Goal: Information Seeking & Learning: Learn about a topic

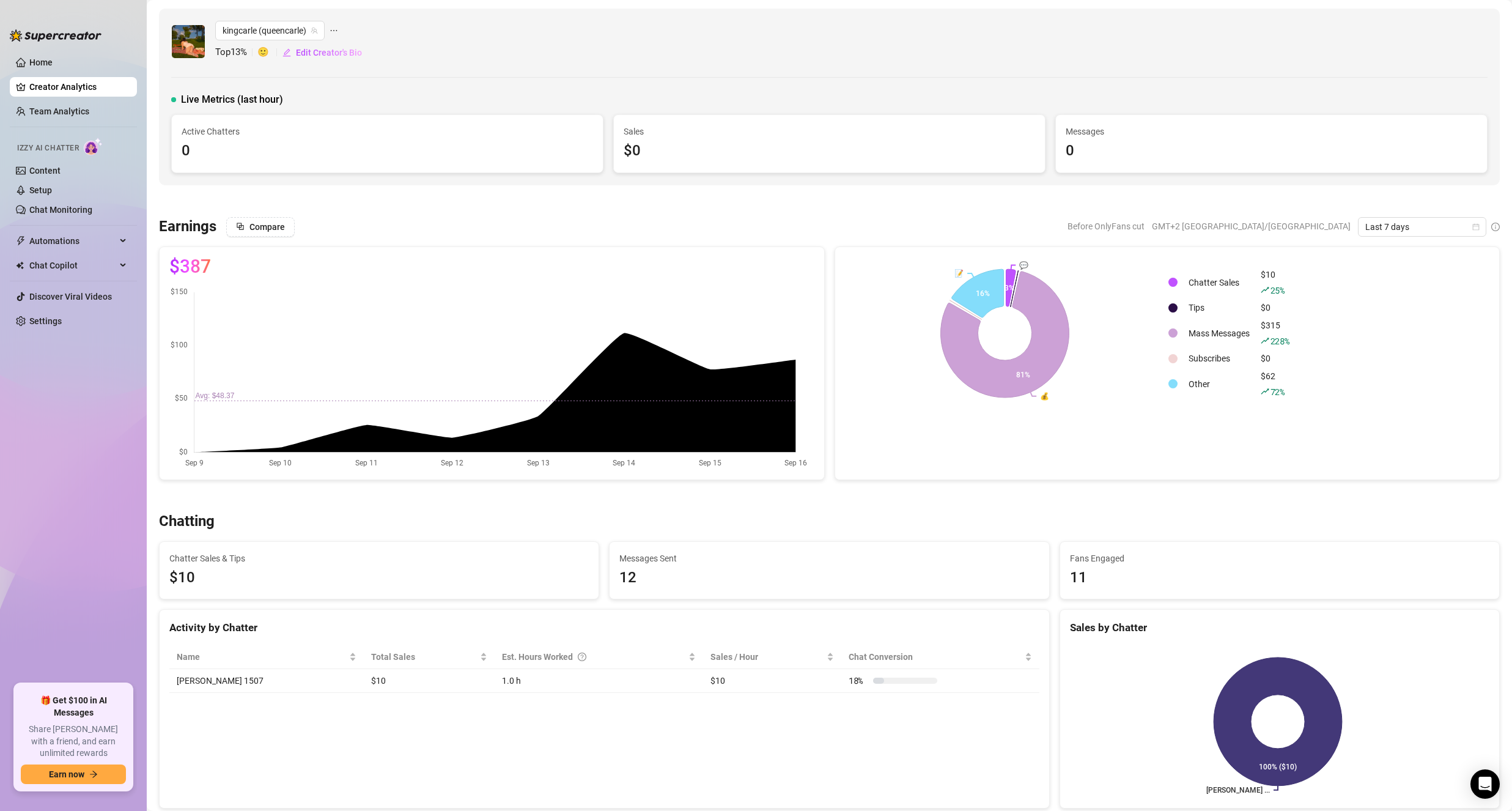
click at [1133, 373] on rect at bounding box center [1004, 333] width 320 height 153
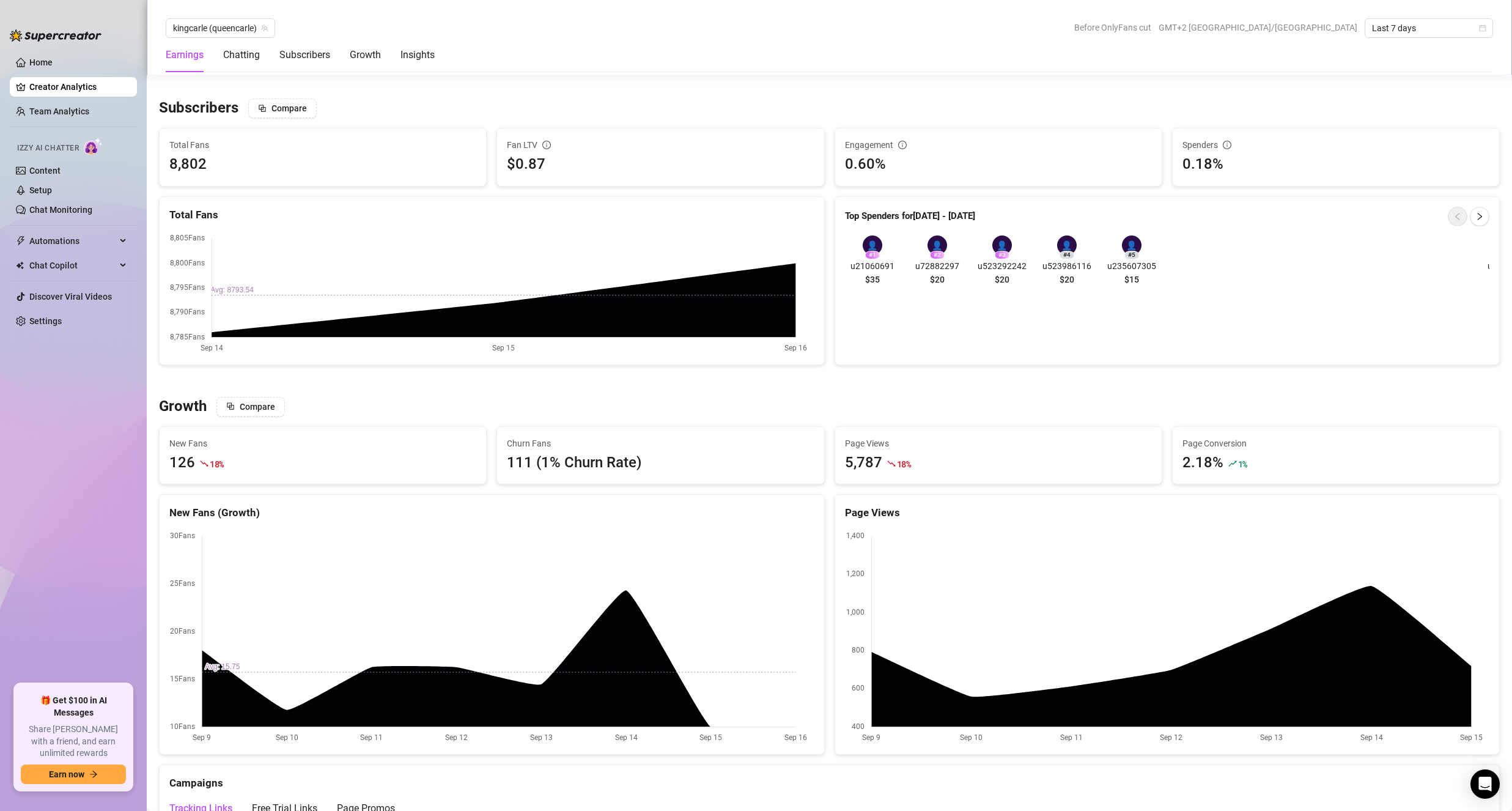
scroll to position [734, 0]
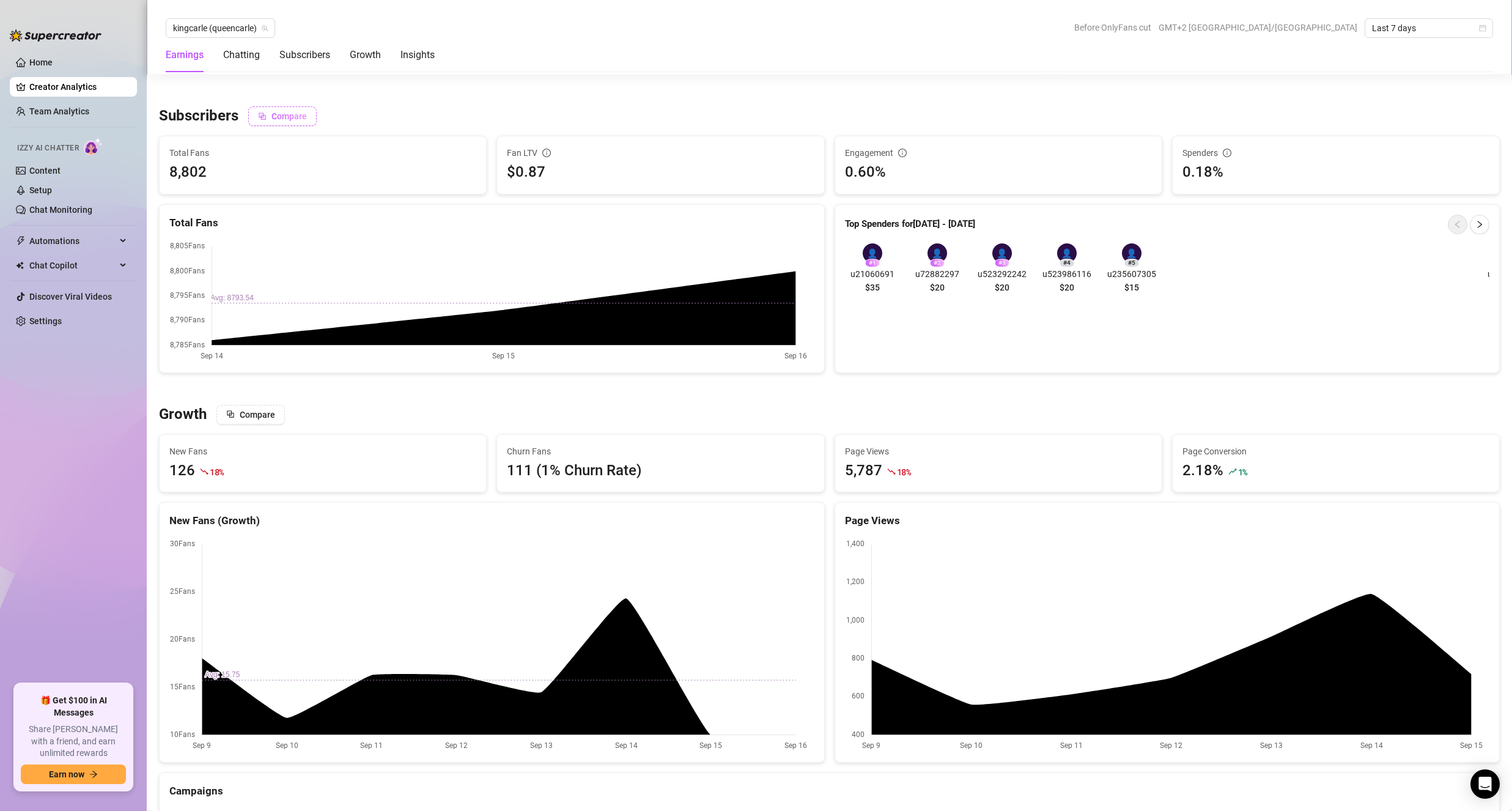
click at [285, 112] on span "Compare" at bounding box center [289, 117] width 35 height 10
click at [296, 113] on span "Comparing to Agency Average" at bounding box center [330, 117] width 117 height 10
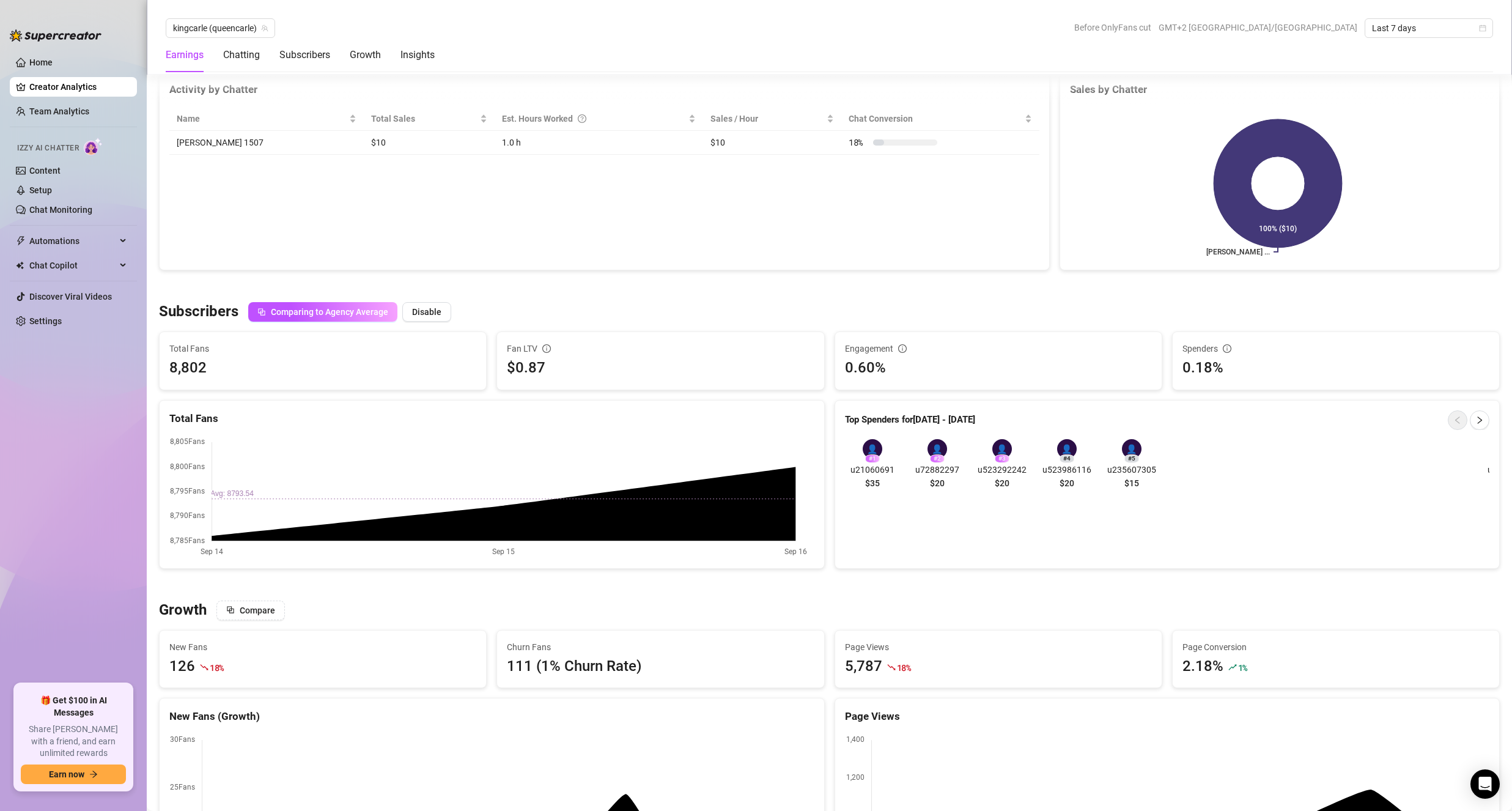
scroll to position [223, 0]
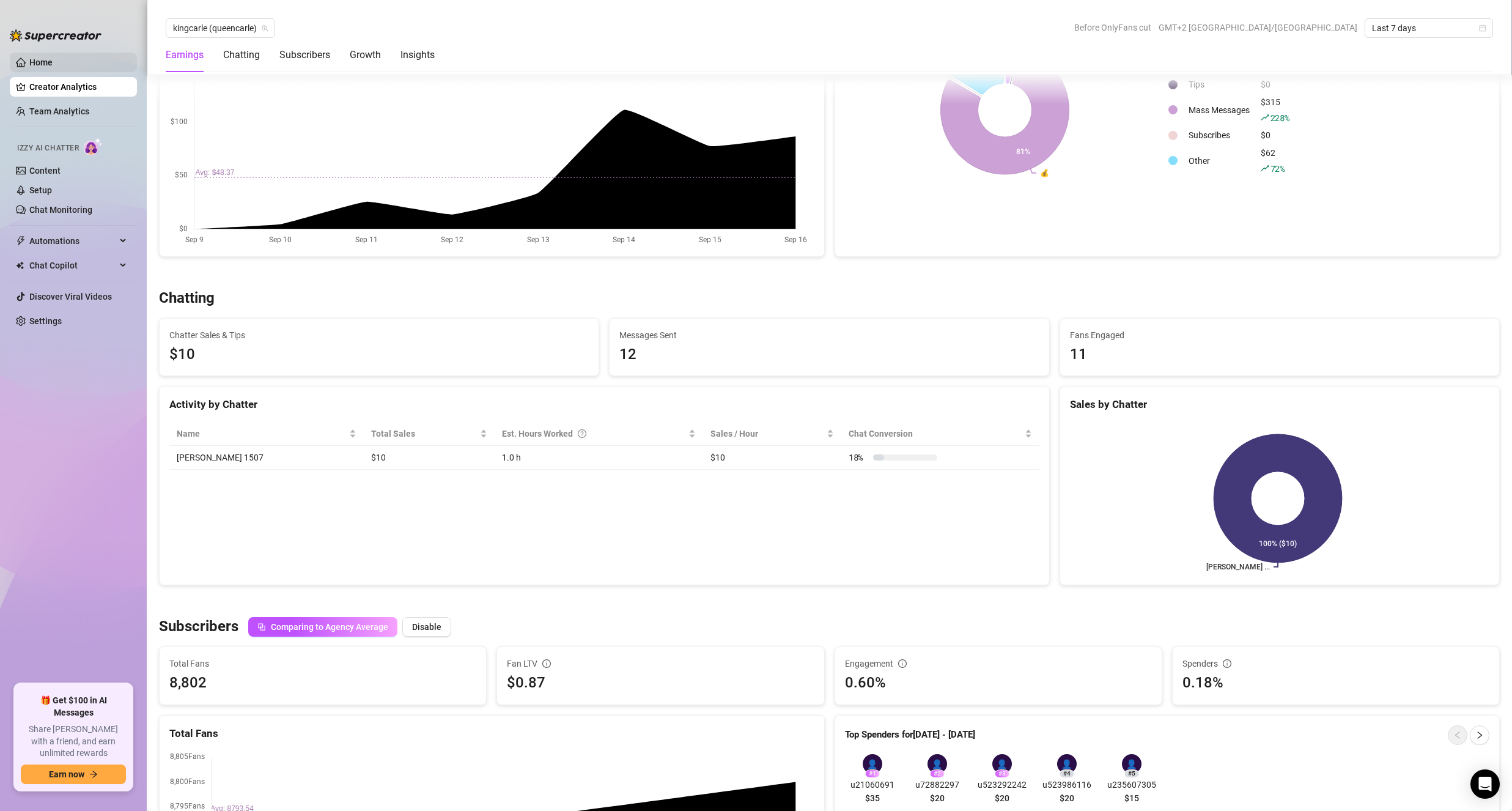
drag, startPoint x: 91, startPoint y: 78, endPoint x: 66, endPoint y: 67, distance: 27.3
click at [89, 76] on ul "Home Creator Analytics Team Analytics Izzy AI Chatter Content Setup Chat Monito…" at bounding box center [74, 364] width 128 height 631
click at [53, 64] on link "Home" at bounding box center [41, 62] width 23 height 10
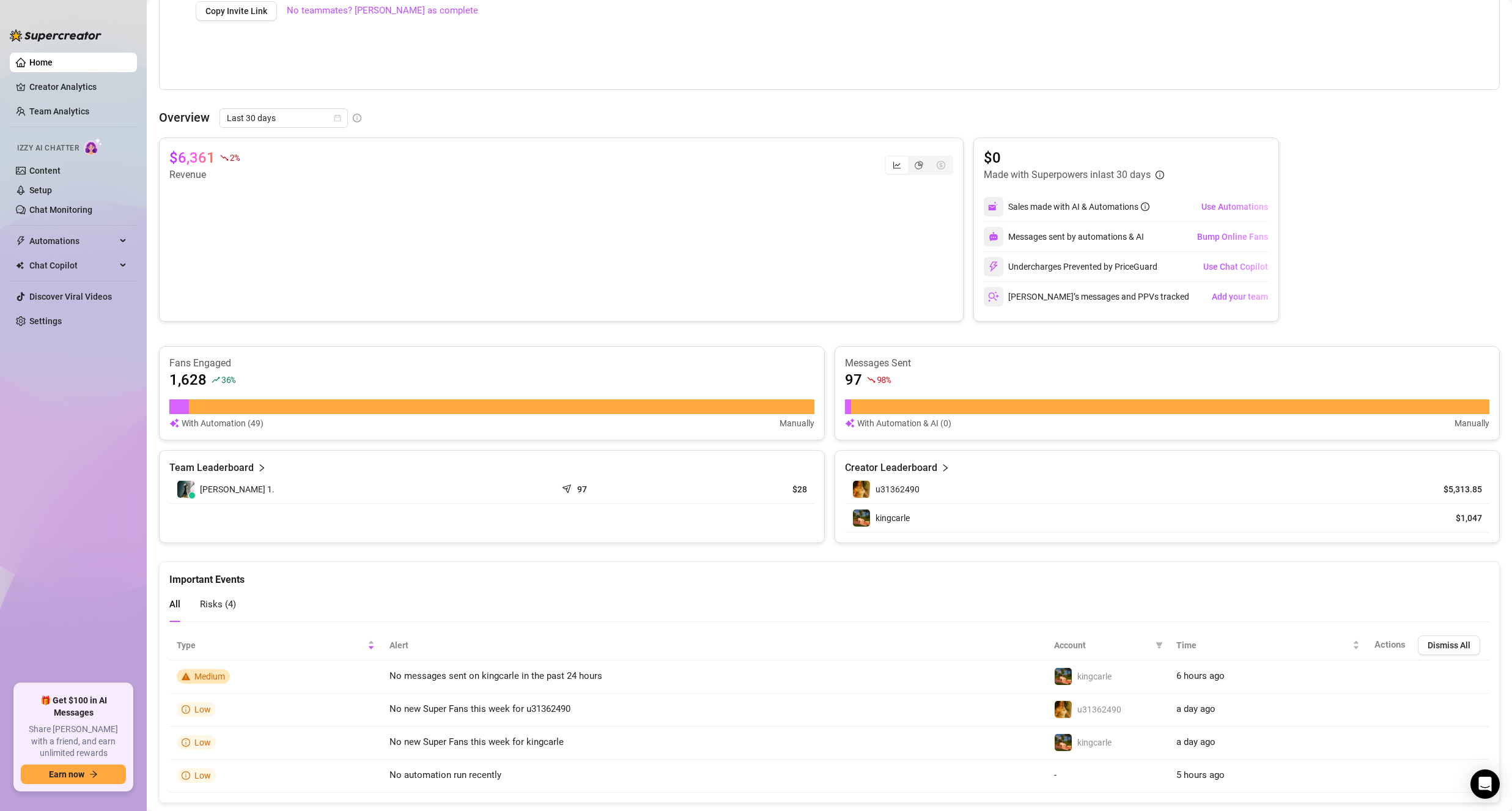
scroll to position [395, 0]
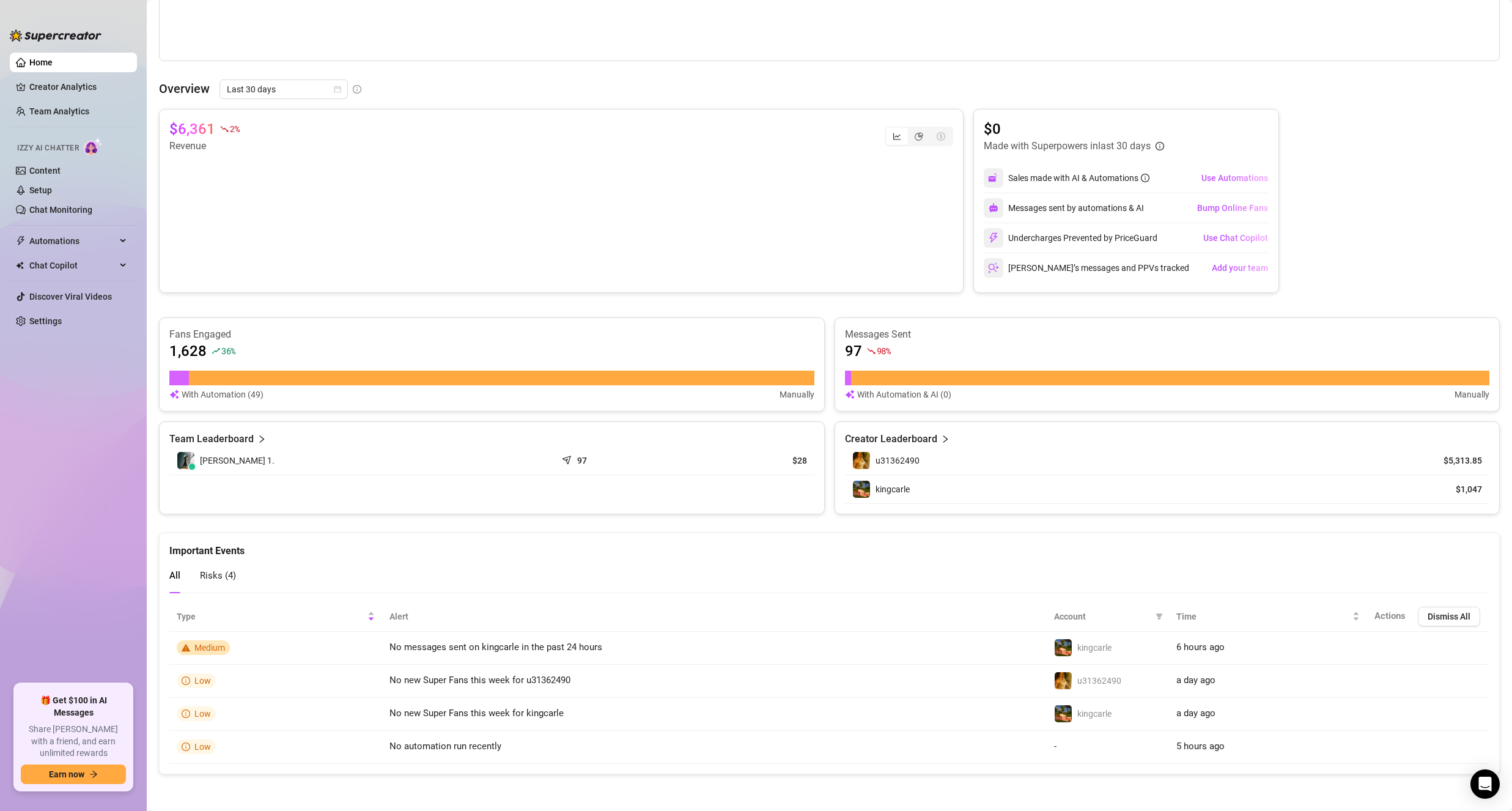
click at [230, 578] on span "Risks ( 4 )" at bounding box center [217, 575] width 36 height 11
click at [228, 578] on span "Risks ( 4 )" at bounding box center [217, 575] width 36 height 11
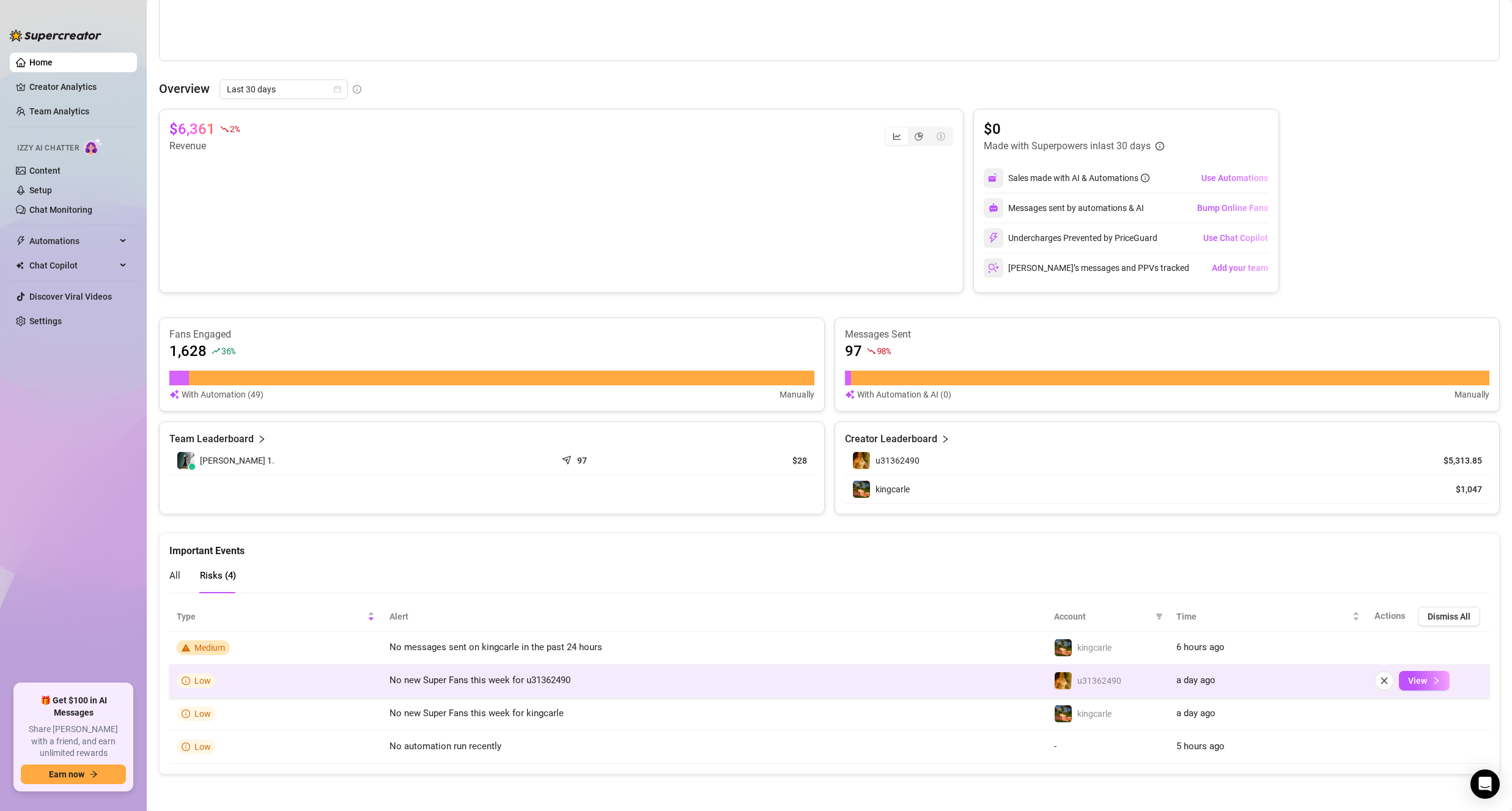
click at [208, 686] on span "Low" at bounding box center [196, 680] width 39 height 14
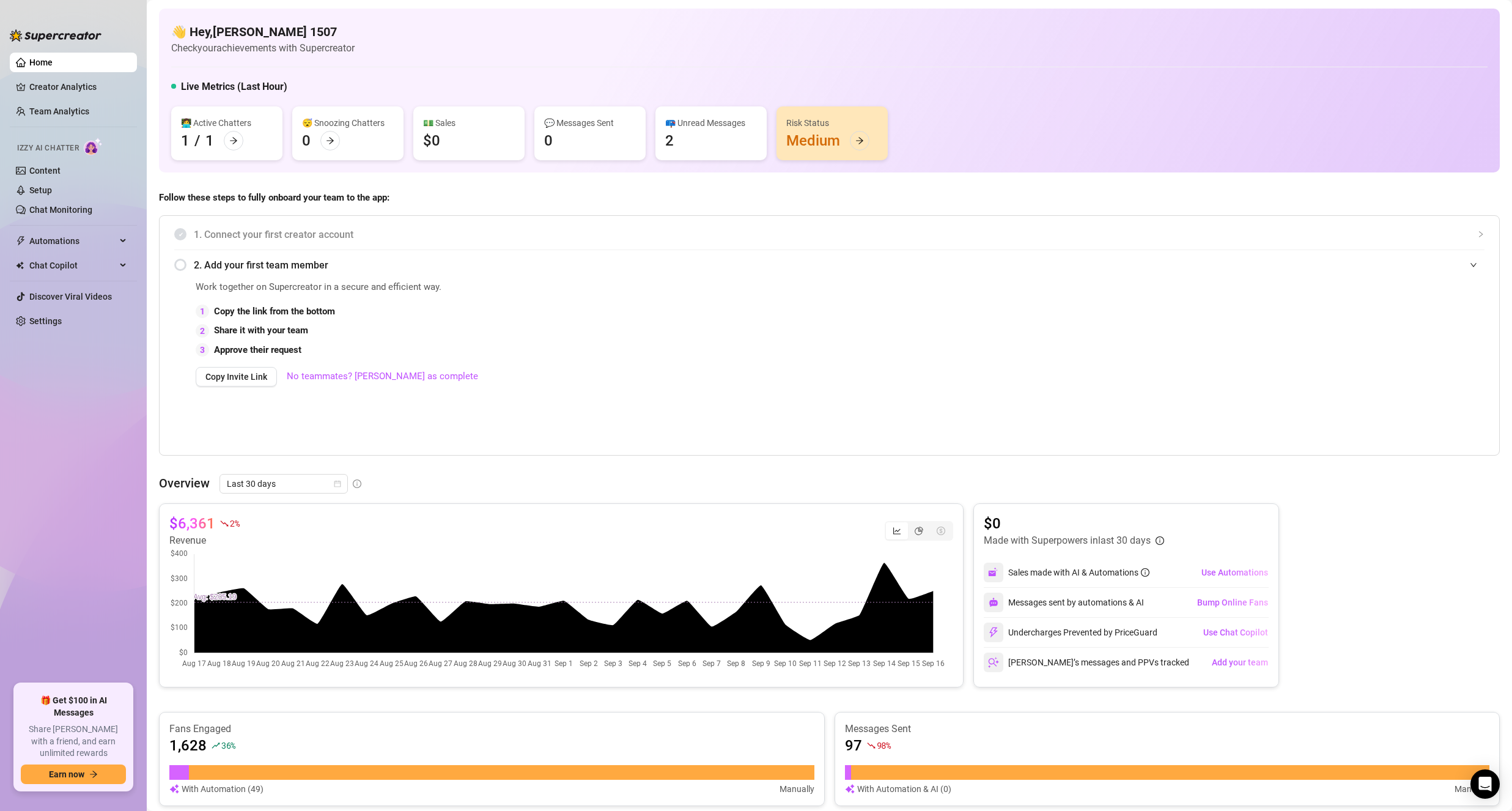
click at [847, 268] on span "2. Add your first team member" at bounding box center [839, 265] width 1290 height 15
